Goal: Information Seeking & Learning: Understand process/instructions

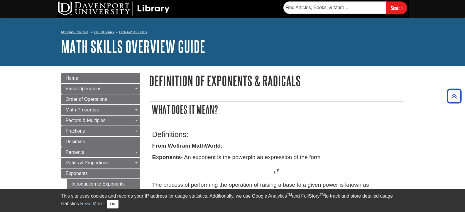
scroll to position [195, 0]
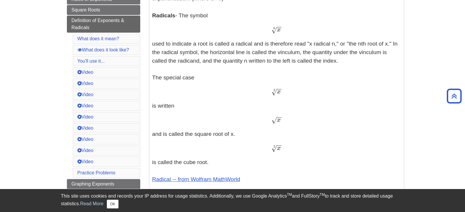
click at [277, 120] on span "√" at bounding box center [275, 120] width 6 height 8
click at [279, 118] on span "−" at bounding box center [279, 106] width 5 height 29
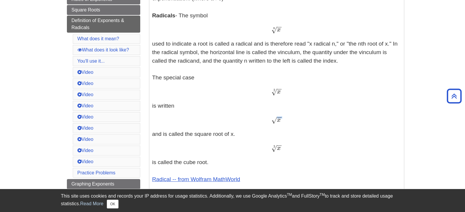
click at [279, 118] on span "−" at bounding box center [279, 106] width 5 height 29
click at [274, 120] on span "√" at bounding box center [275, 120] width 6 height 8
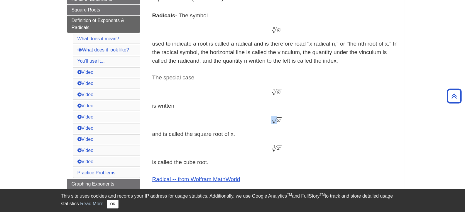
click at [274, 120] on span "√" at bounding box center [275, 120] width 6 height 8
click at [287, 118] on div "x − − √ x" at bounding box center [276, 120] width 249 height 9
drag, startPoint x: 287, startPoint y: 118, endPoint x: 282, endPoint y: 119, distance: 5.4
click at [282, 119] on div "x − − √ x" at bounding box center [276, 120] width 249 height 9
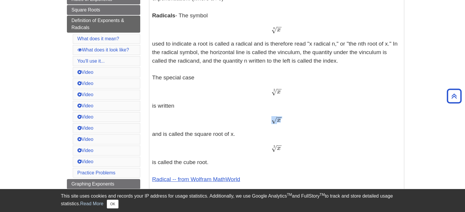
copy span "x − − √"
